Goal: Browse casually: Explore the website without a specific task or goal

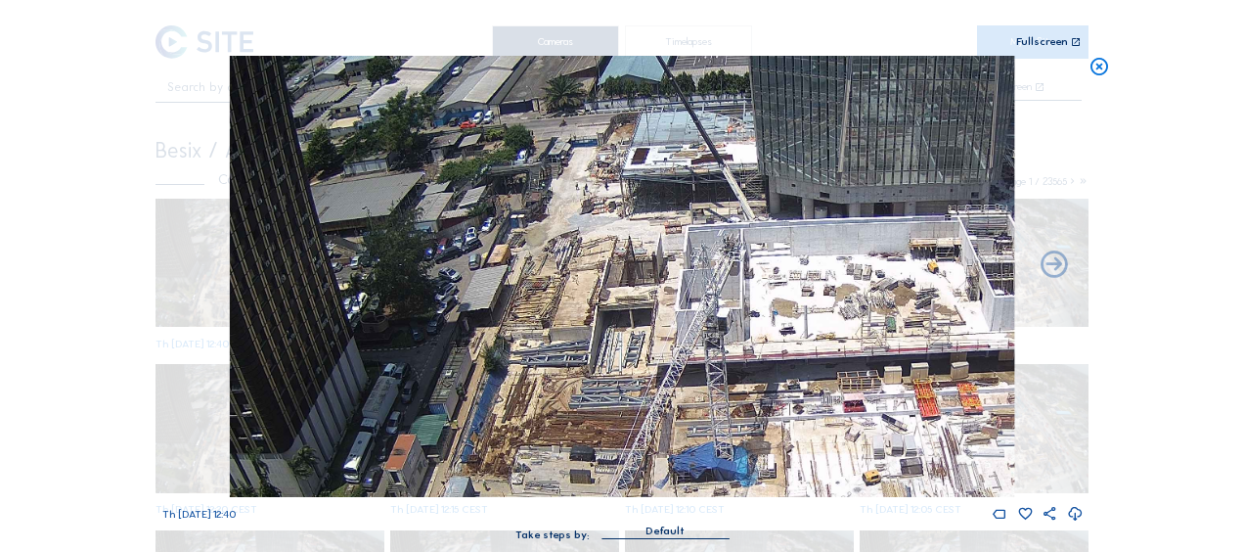
click at [1100, 68] on icon at bounding box center [1100, 67] width 22 height 23
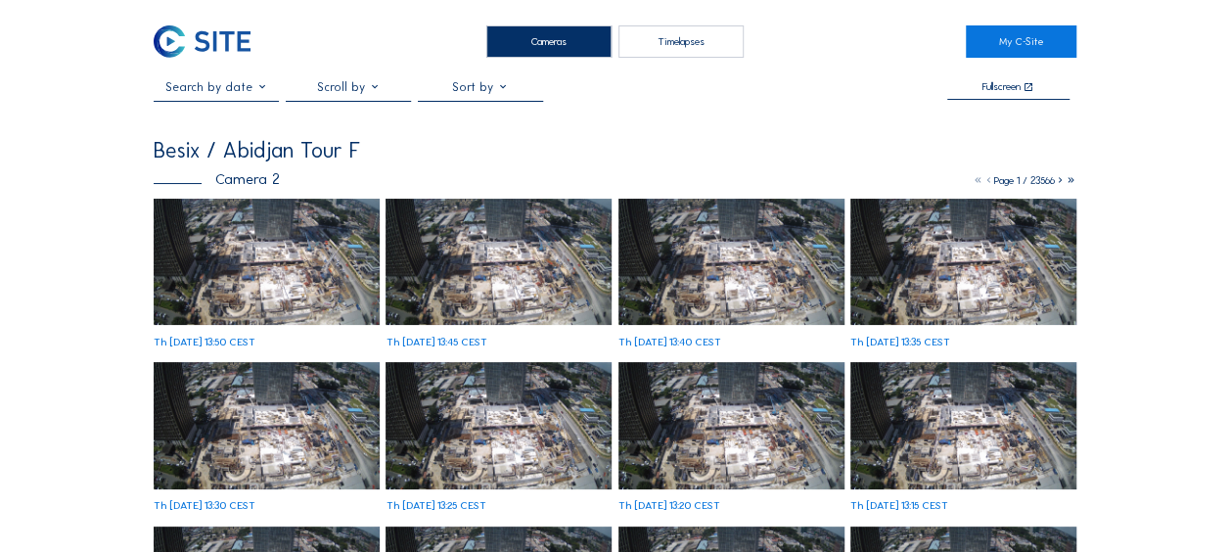
click at [220, 244] on img at bounding box center [267, 262] width 226 height 127
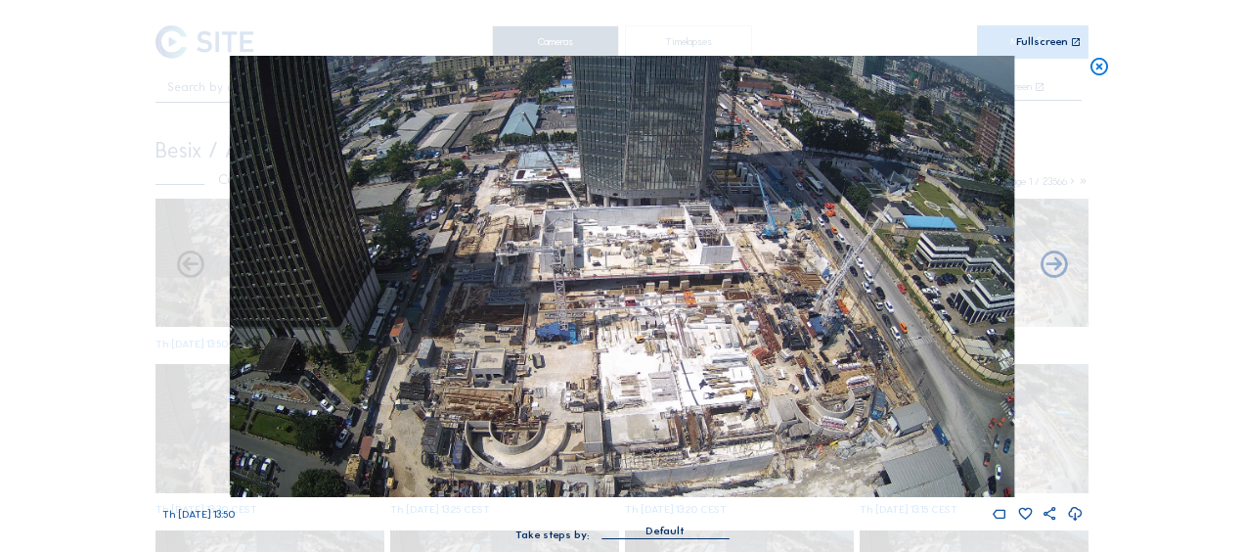
click at [1096, 68] on icon at bounding box center [1100, 67] width 22 height 23
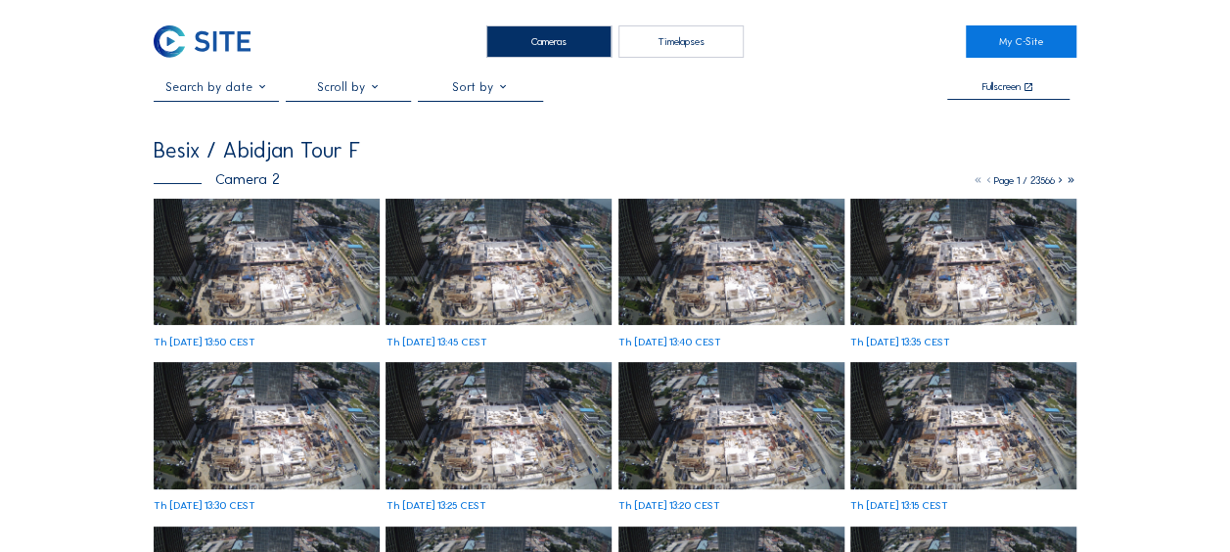
click at [228, 294] on img at bounding box center [267, 262] width 226 height 127
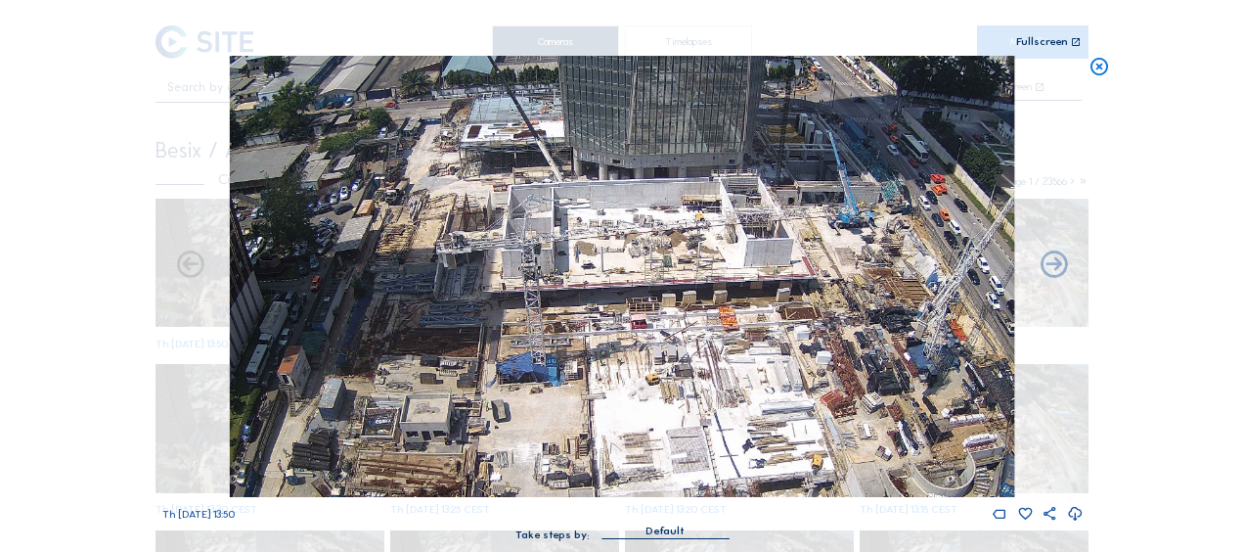
drag, startPoint x: 512, startPoint y: 274, endPoint x: 473, endPoint y: 252, distance: 44.7
click at [473, 252] on img at bounding box center [622, 276] width 785 height 441
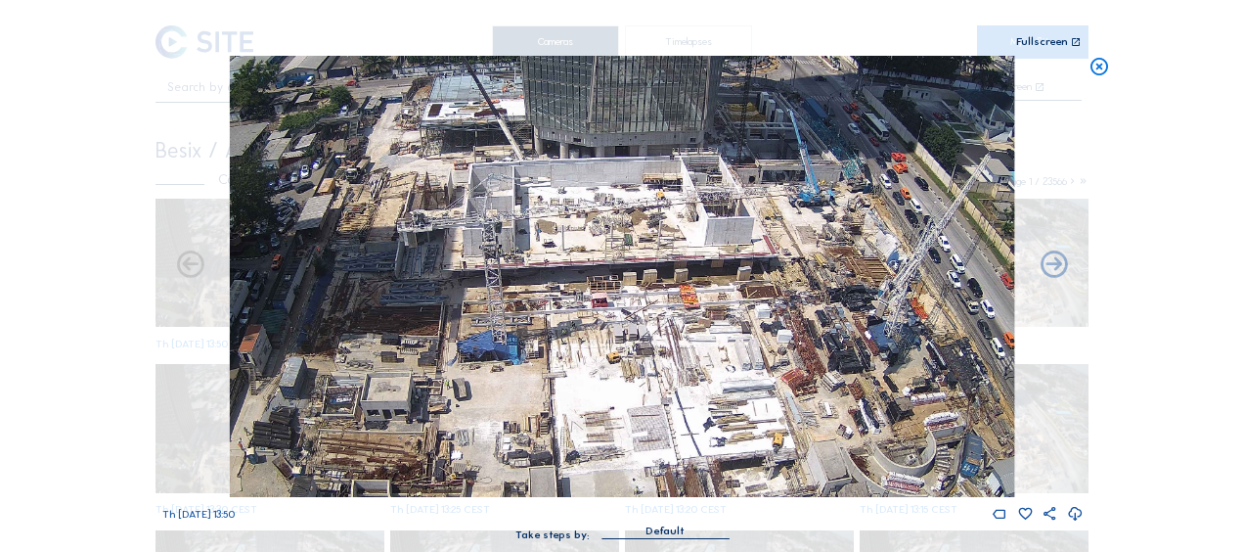
drag, startPoint x: 536, startPoint y: 363, endPoint x: 475, endPoint y: 204, distance: 169.7
click at [475, 204] on img at bounding box center [622, 276] width 785 height 441
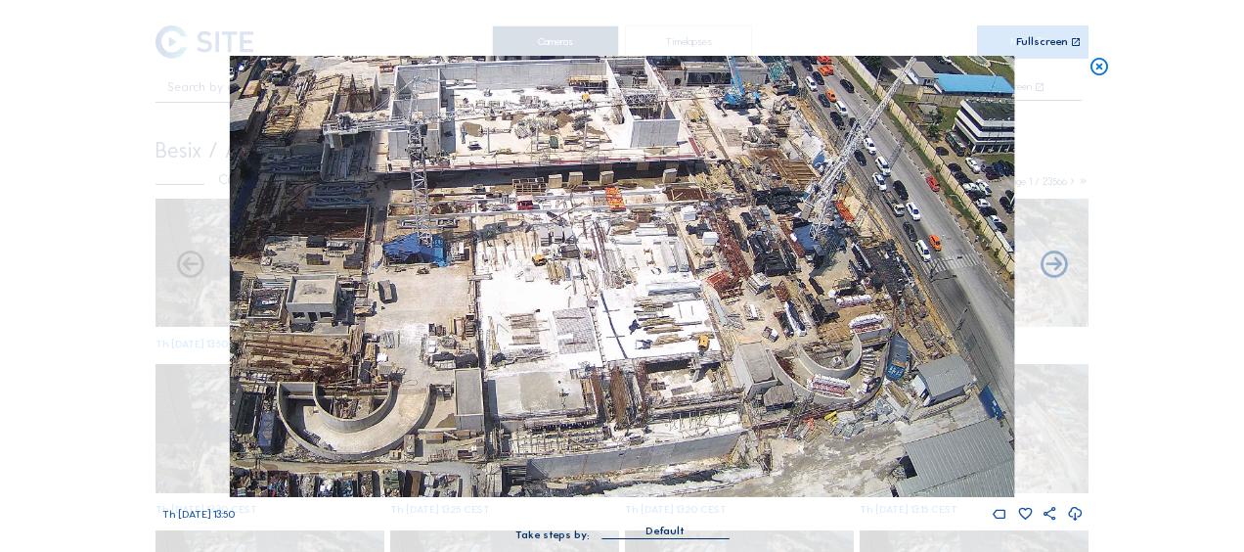
drag, startPoint x: 517, startPoint y: 286, endPoint x: 514, endPoint y: 244, distance: 42.2
click at [514, 244] on img at bounding box center [622, 276] width 785 height 441
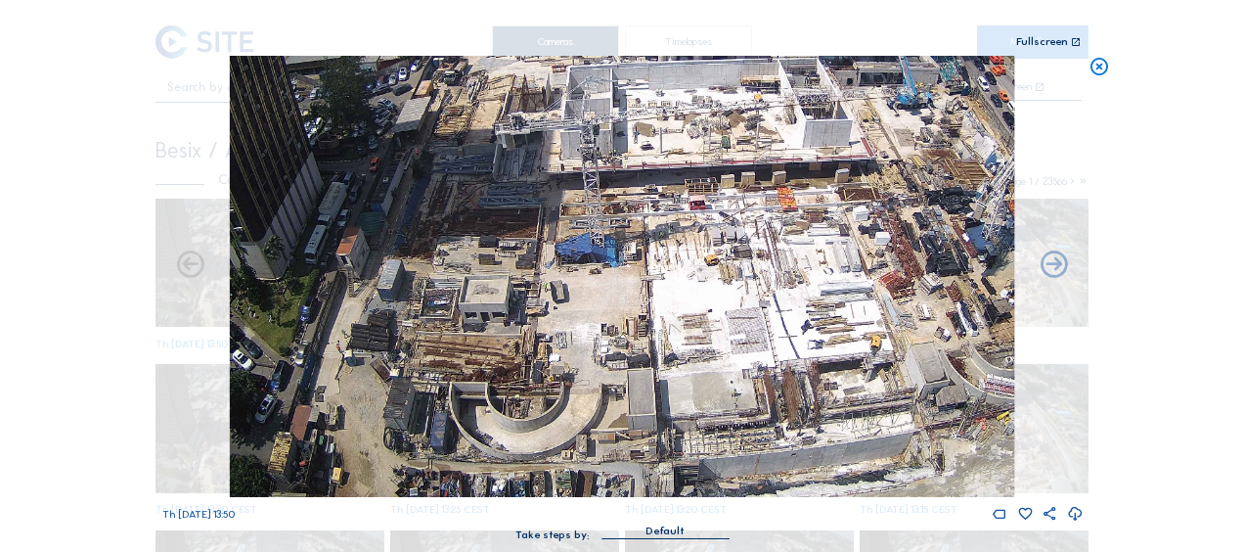
drag, startPoint x: 457, startPoint y: 442, endPoint x: 632, endPoint y: 400, distance: 180.1
click at [632, 400] on img at bounding box center [622, 276] width 785 height 441
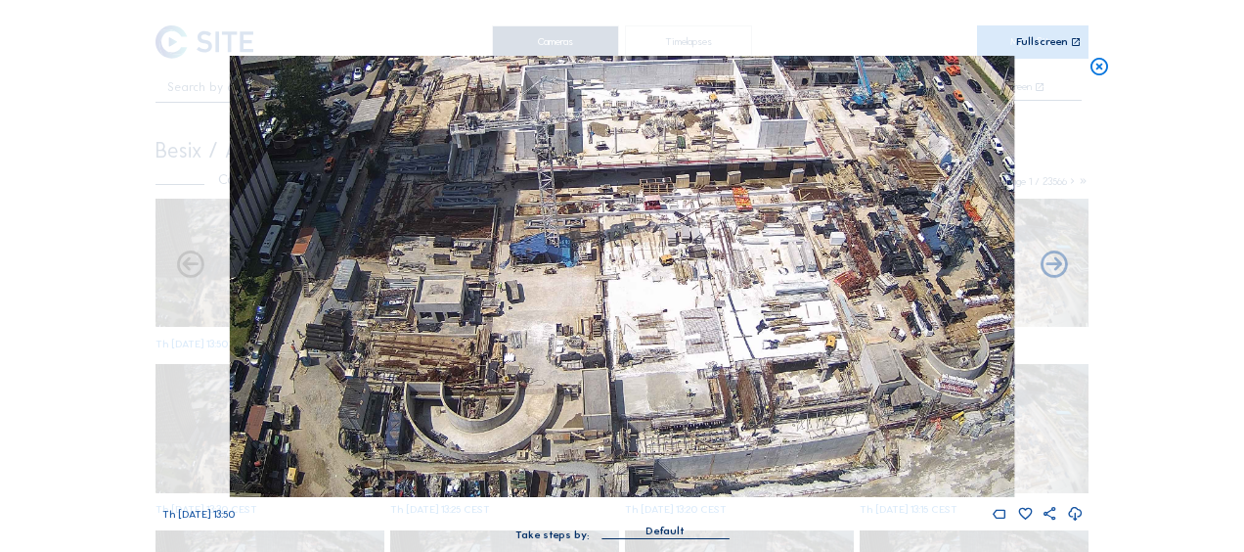
drag, startPoint x: 884, startPoint y: 415, endPoint x: 724, endPoint y: 413, distance: 160.5
click at [669, 370] on img at bounding box center [622, 276] width 785 height 441
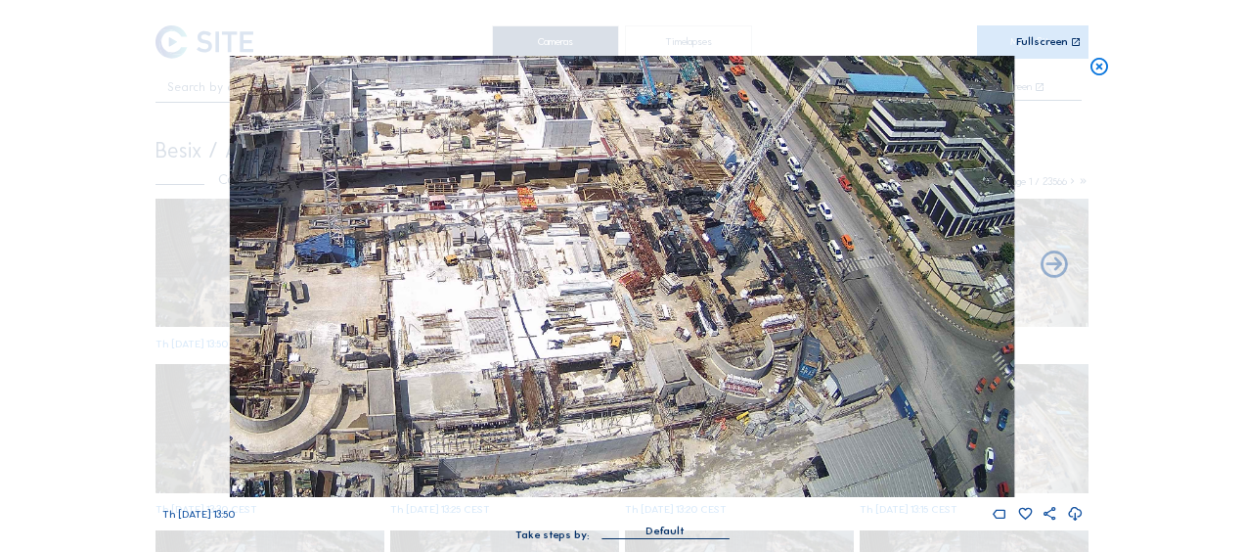
click at [1104, 70] on icon at bounding box center [1100, 67] width 22 height 23
